Goal: Task Accomplishment & Management: Manage account settings

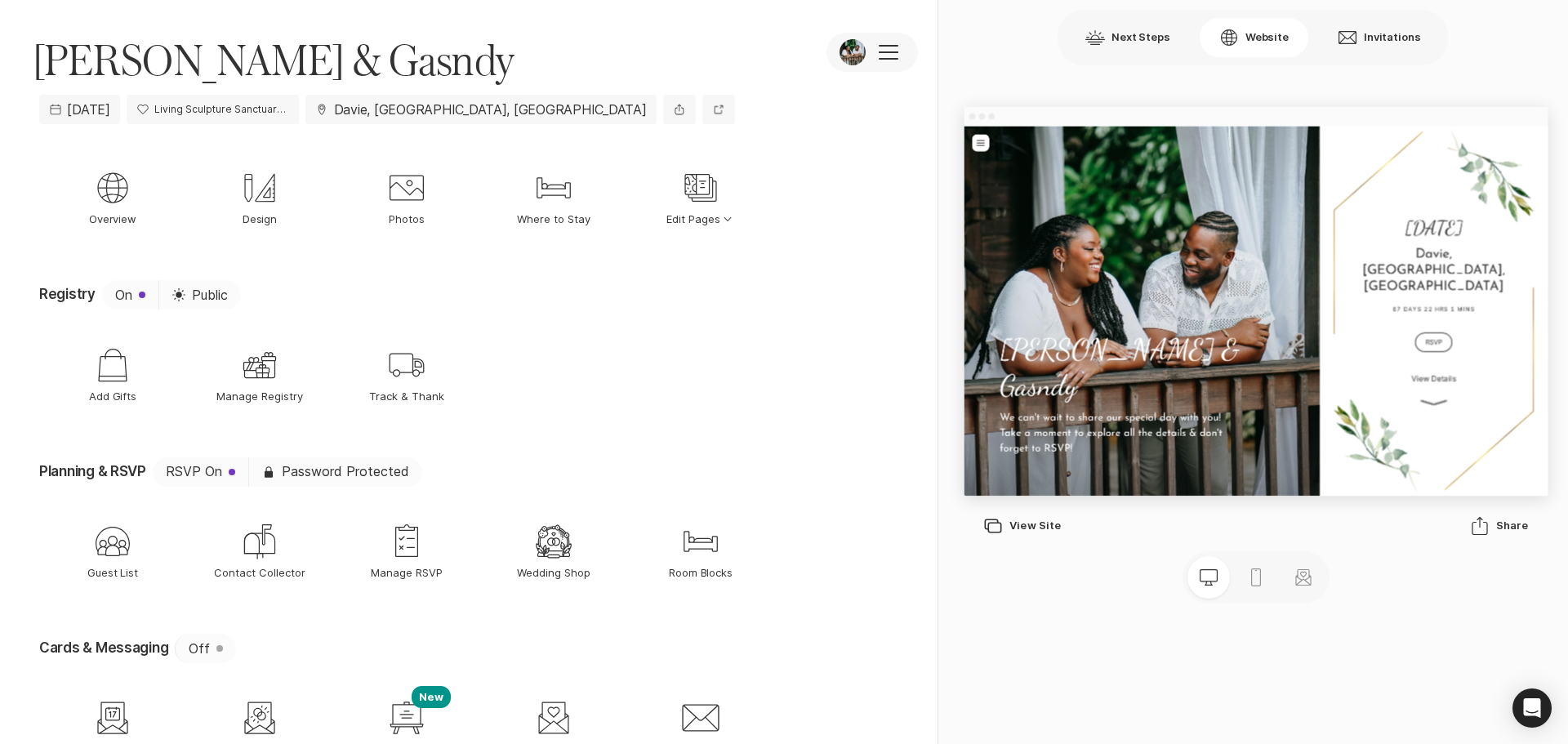
scroll to position [158, 0]
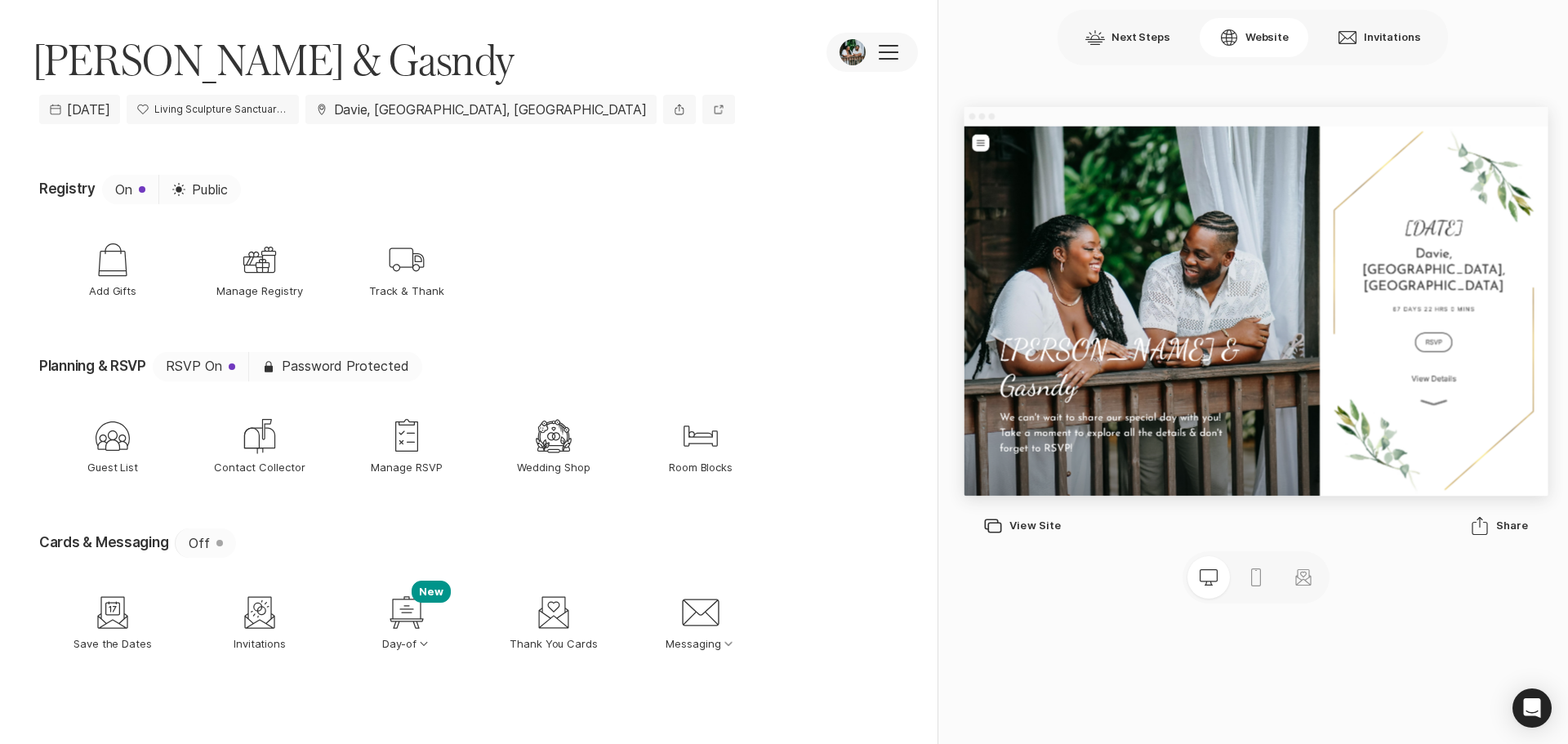
click at [1555, 648] on div "[PERSON_NAME] & Gasndy We can't wait to share our special day with you! Take a …" at bounding box center [1550, 498] width 1176 height 745
click at [1555, 667] on div "[PERSON_NAME] & Gasndy We can't wait to share our special day with you! Take a …" at bounding box center [1550, 498] width 1176 height 745
click at [1027, 524] on div "New Window View Site" at bounding box center [1022, 525] width 78 height 19
click at [111, 435] on icon "Guest List" at bounding box center [112, 436] width 39 height 39
